Goal: Transaction & Acquisition: Purchase product/service

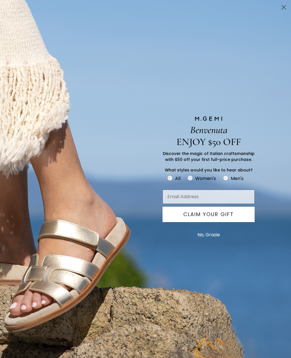
click at [215, 238] on button "No, Grazie" at bounding box center [209, 235] width 28 height 14
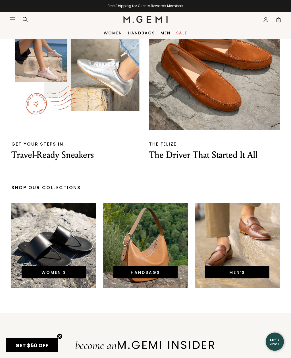
scroll to position [933, 0]
click at [61, 270] on link "WOMEN'S" at bounding box center [54, 273] width 25 height 6
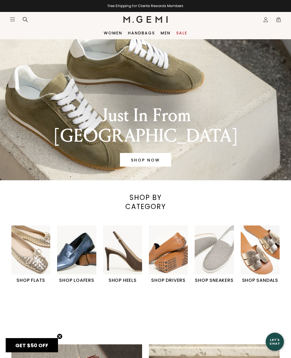
click at [215, 256] on img "5 / 6" at bounding box center [214, 250] width 39 height 49
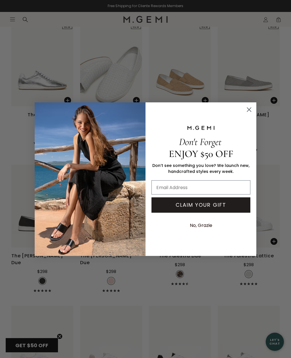
scroll to position [223, 0]
click at [249, 114] on circle "Close dialog" at bounding box center [249, 109] width 9 height 9
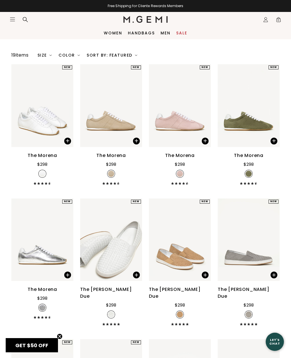
scroll to position [48, 0]
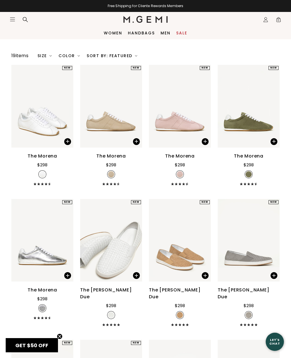
click at [184, 34] on link "Sale" at bounding box center [181, 33] width 11 height 5
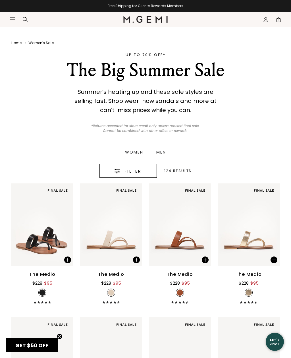
scroll to position [7, 0]
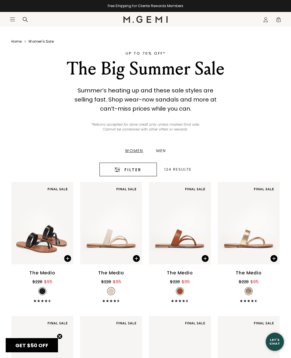
click at [140, 169] on span "Filter" at bounding box center [133, 169] width 17 height 7
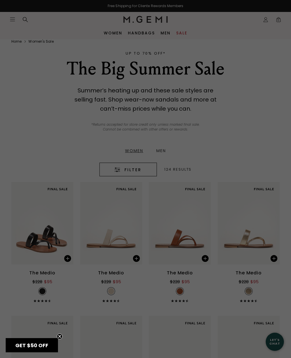
scroll to position [0, 0]
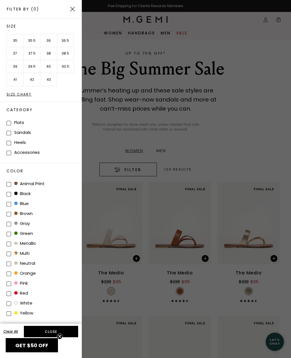
click at [266, 118] on div at bounding box center [145, 179] width 291 height 358
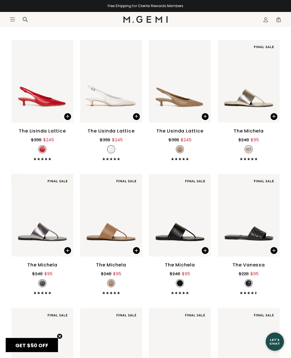
scroll to position [820, 0]
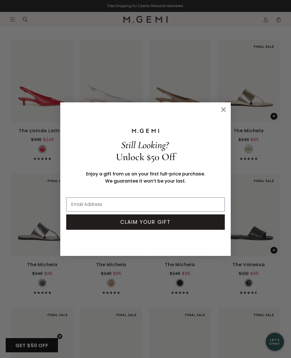
click at [226, 114] on circle "Close dialog" at bounding box center [223, 109] width 9 height 9
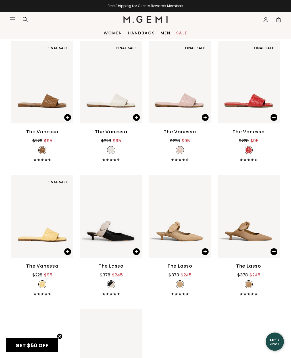
scroll to position [1088, 0]
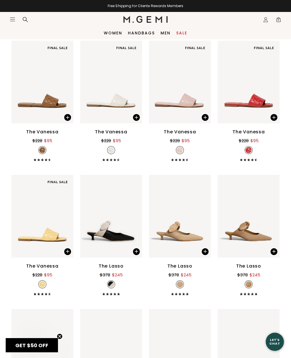
click at [116, 31] on link "Women" at bounding box center [113, 33] width 18 height 5
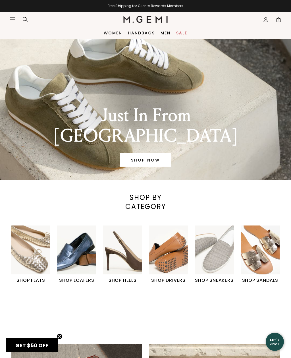
click at [215, 254] on img "5 / 6" at bounding box center [214, 250] width 39 height 49
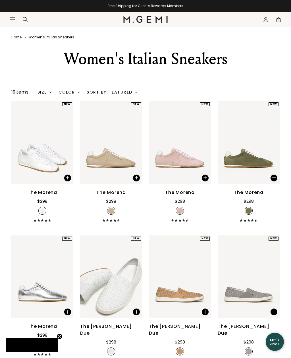
scroll to position [13, 0]
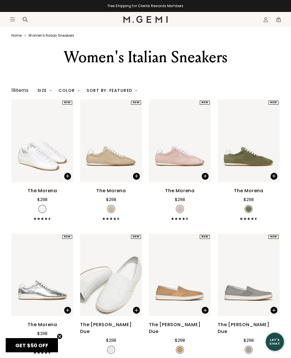
click at [127, 93] on div "Sort By: Featured" at bounding box center [112, 90] width 51 height 5
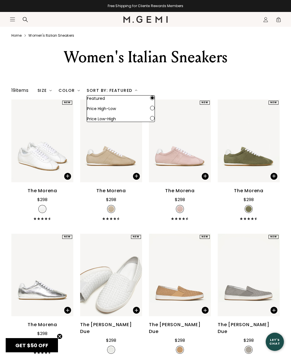
click at [155, 121] on input "radio" at bounding box center [152, 118] width 5 height 5
radio input "true"
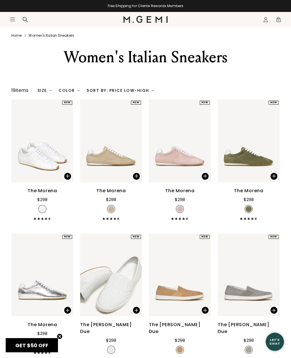
click at [251, 81] on div "Women's Italian Sneakers" at bounding box center [145, 64] width 291 height 34
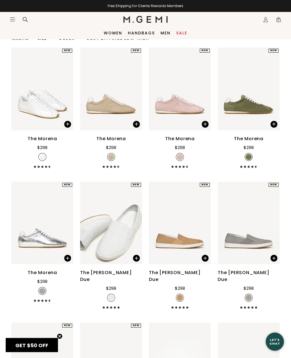
scroll to position [58, 0]
